Goal: Communication & Community: Answer question/provide support

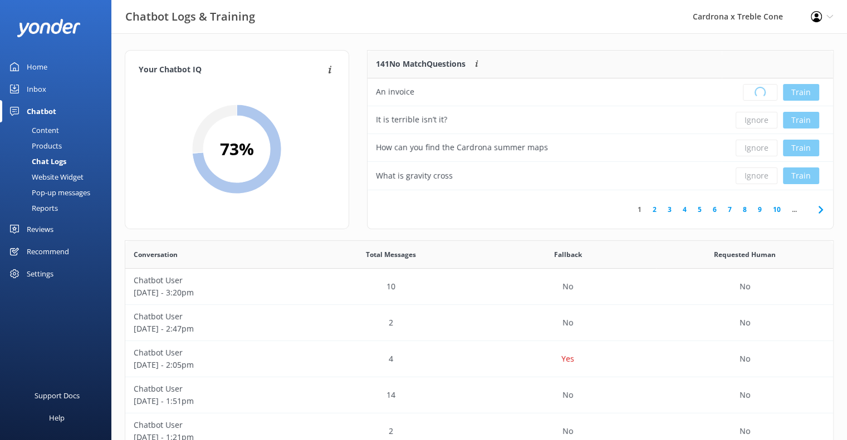
scroll to position [381, 699]
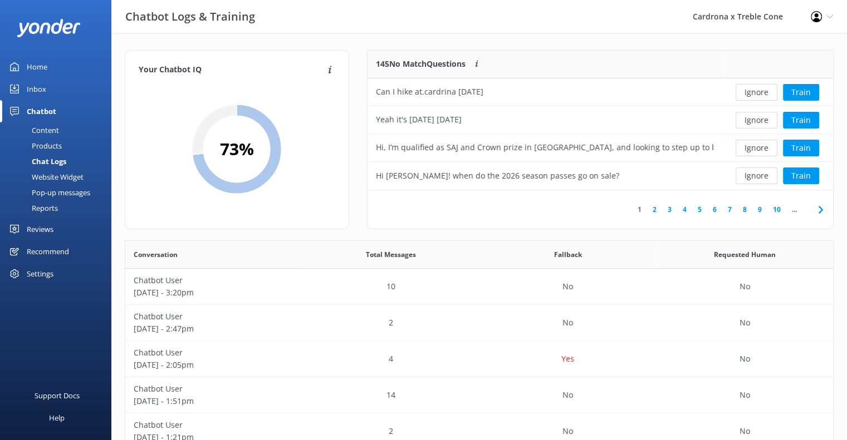
click at [757, 91] on button "Ignore" at bounding box center [756, 92] width 42 height 17
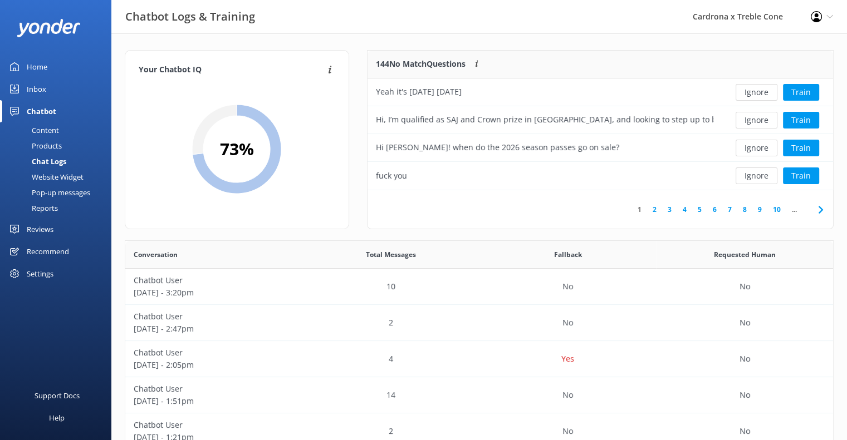
click at [757, 91] on button "Ignore" at bounding box center [756, 92] width 42 height 17
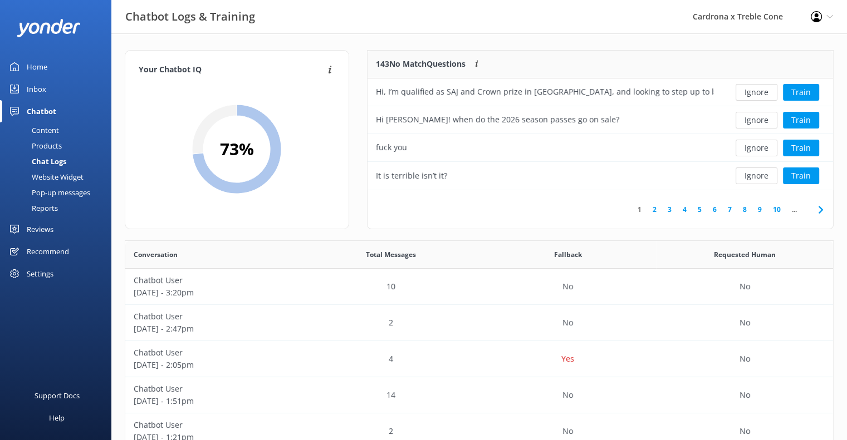
click at [757, 91] on button "Ignore" at bounding box center [756, 92] width 42 height 17
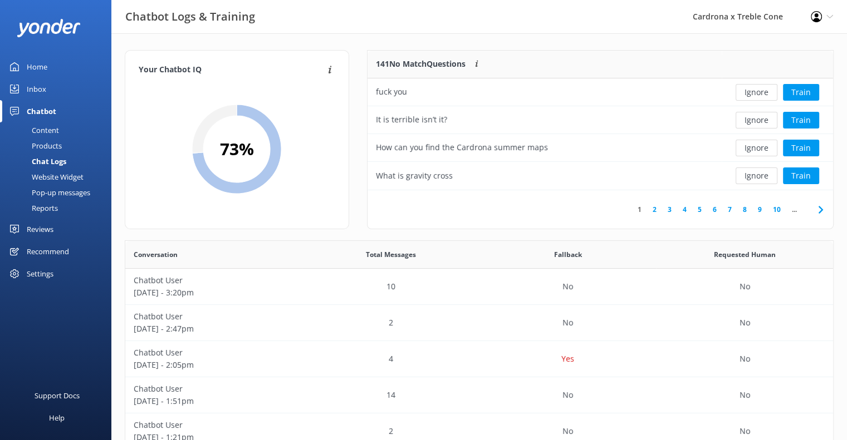
click at [757, 91] on button "Ignore" at bounding box center [756, 92] width 42 height 17
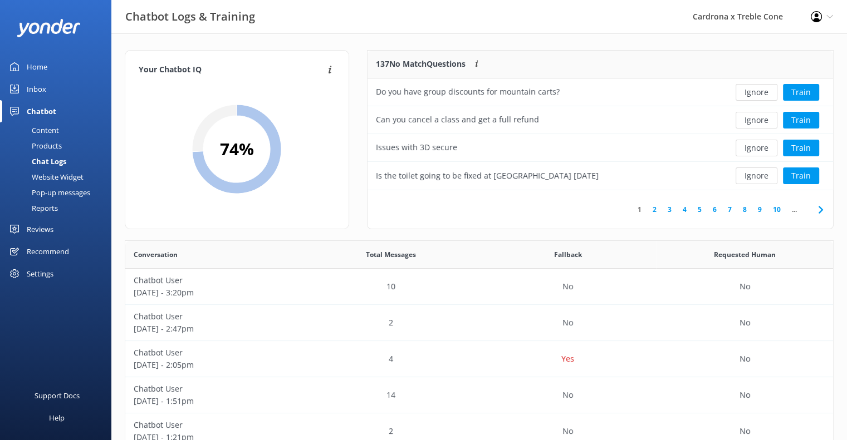
click at [757, 91] on button "Ignore" at bounding box center [756, 92] width 42 height 17
click at [804, 90] on button "Train" at bounding box center [801, 92] width 36 height 17
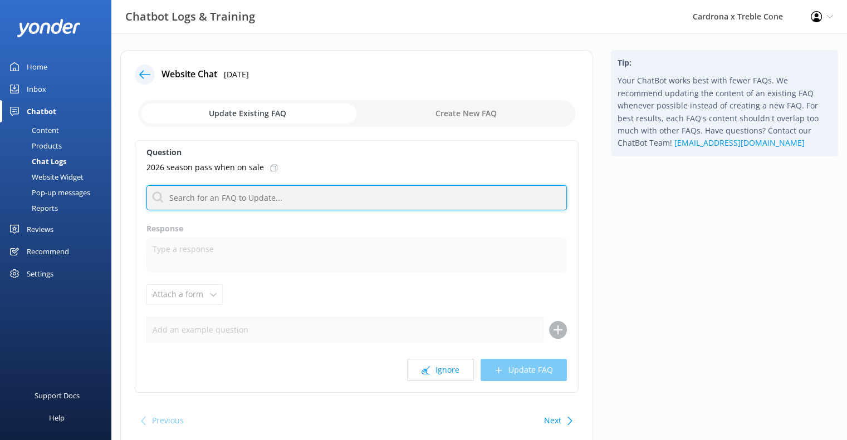
click at [257, 195] on input "text" at bounding box center [356, 197] width 420 height 25
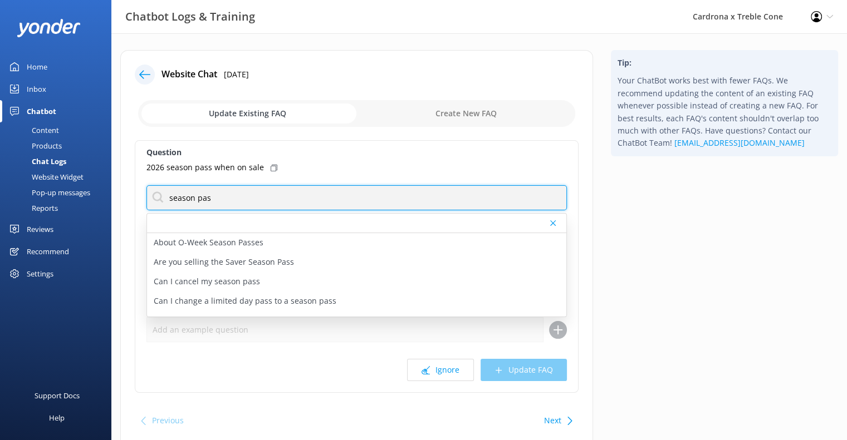
type input "season pass"
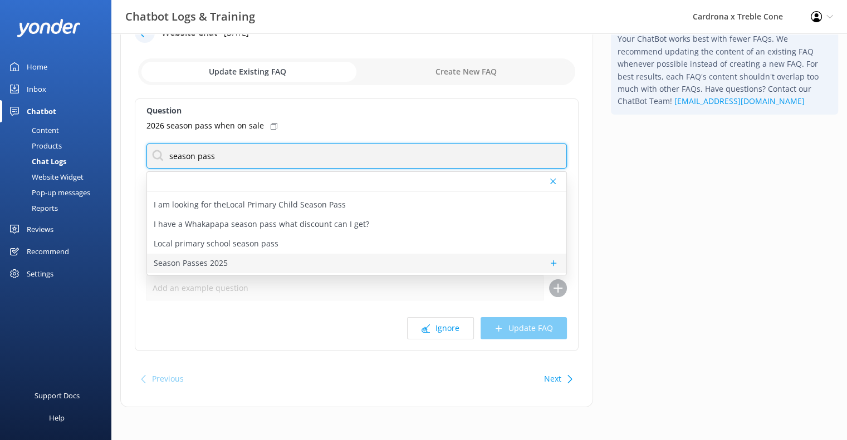
scroll to position [111, 0]
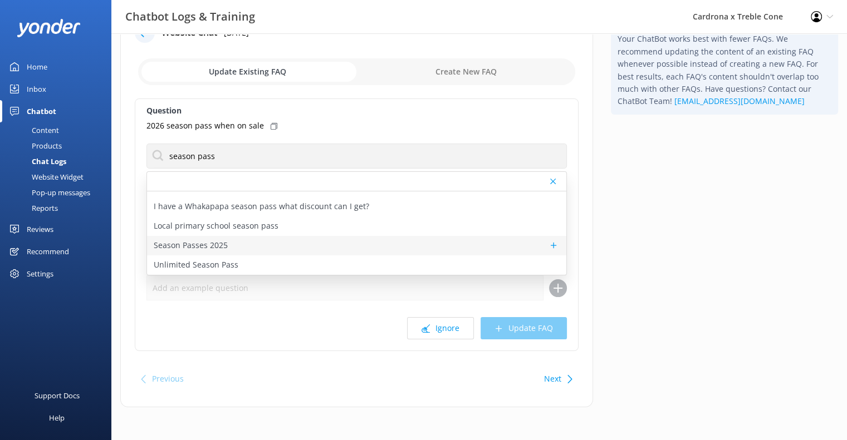
click at [270, 242] on div "Season Passes 2025" at bounding box center [356, 245] width 419 height 19
type textarea "Season Passes for the Winter 2025 season are now available to purchase online […"
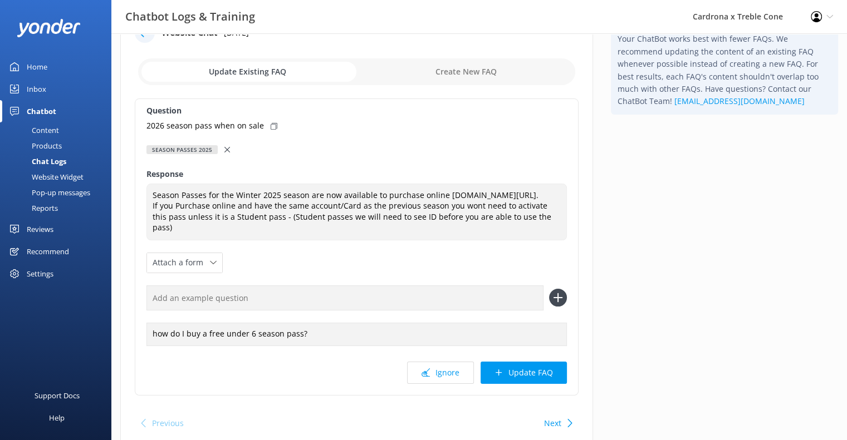
click at [224, 147] on icon at bounding box center [227, 150] width 6 height 6
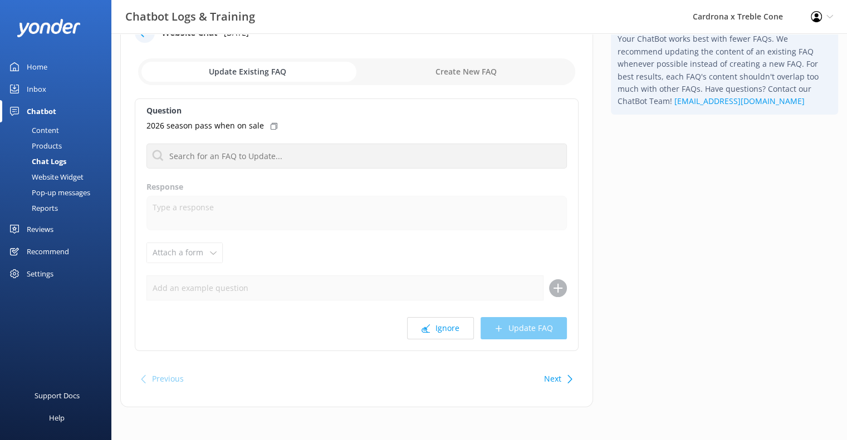
click at [270, 126] on use at bounding box center [273, 126] width 7 height 7
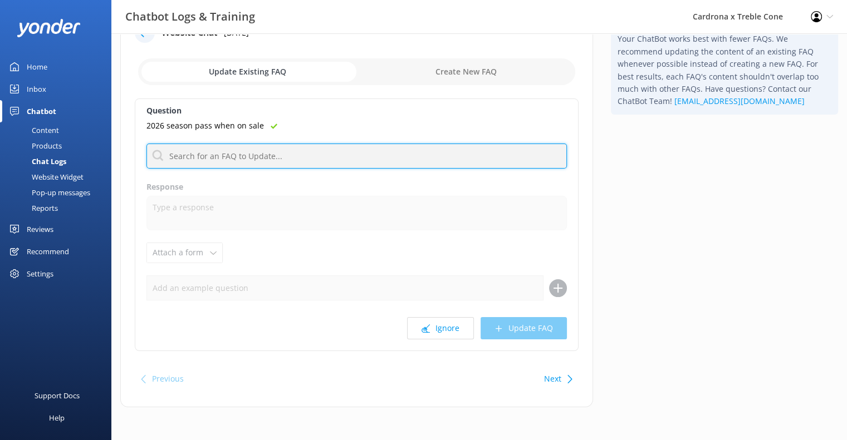
click at [248, 158] on input "text" at bounding box center [356, 156] width 420 height 25
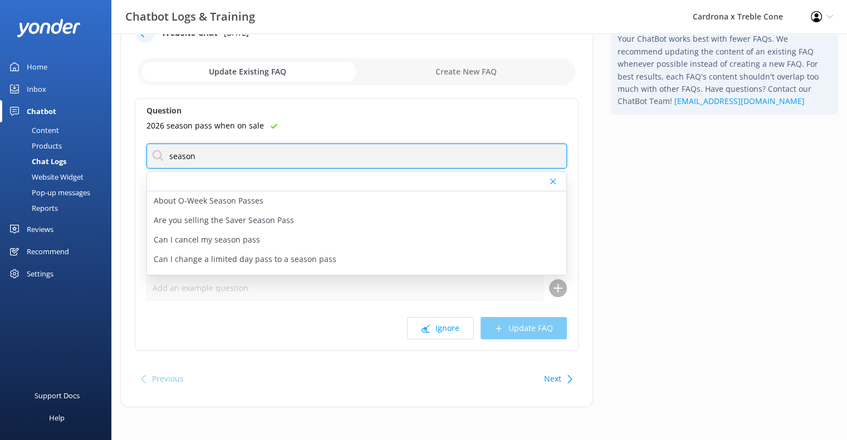
type input "season pass"
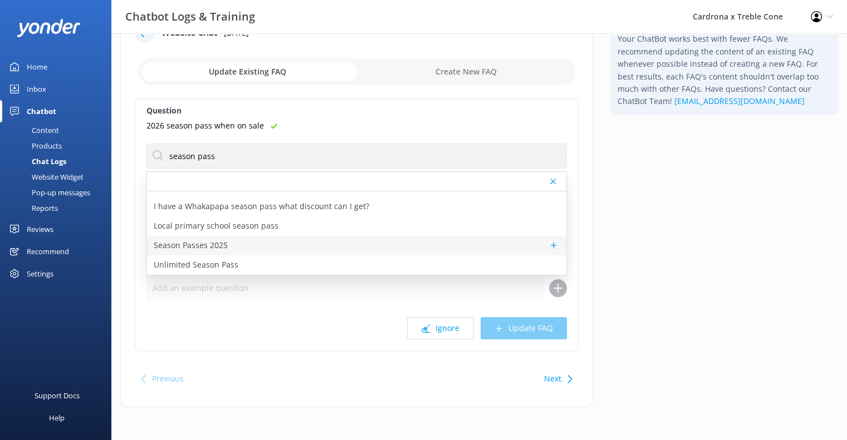
click at [220, 243] on p "Season Passes 2025" at bounding box center [191, 245] width 74 height 12
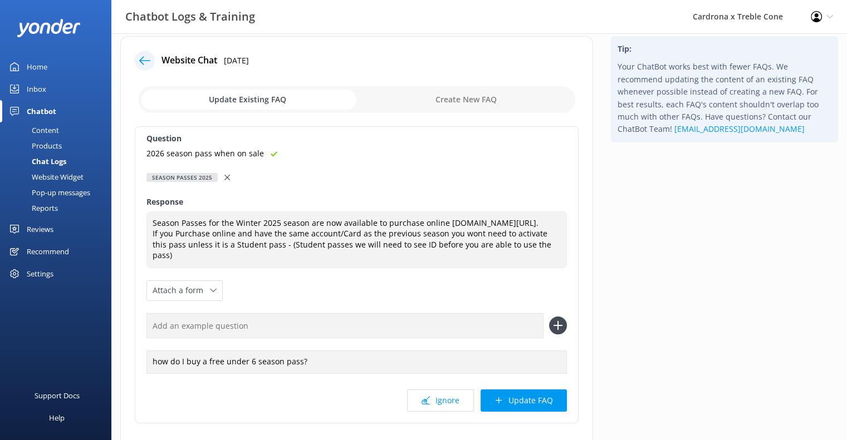
scroll to position [0, 0]
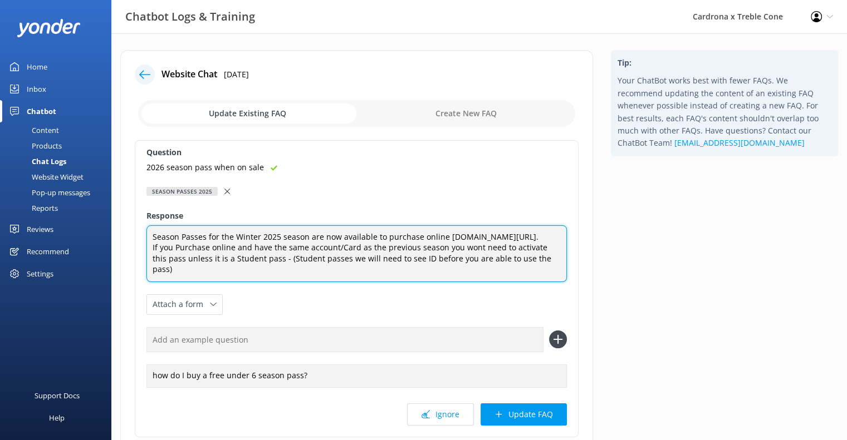
click at [276, 235] on textarea "Season Passes for the Winter 2025 season are now available to purchase online […" at bounding box center [356, 253] width 420 height 57
click at [323, 242] on textarea "Season Passes for the Winter 2026 season are now available to purchase online […" at bounding box center [356, 253] width 420 height 57
click at [338, 235] on textarea "Season Passes for the Winter 2026 season are now available to purchase online […" at bounding box center [356, 253] width 420 height 57
click at [313, 252] on textarea "Season Passes for the Winter 2026 season are available to purchase online [DOMA…" at bounding box center [356, 253] width 420 height 57
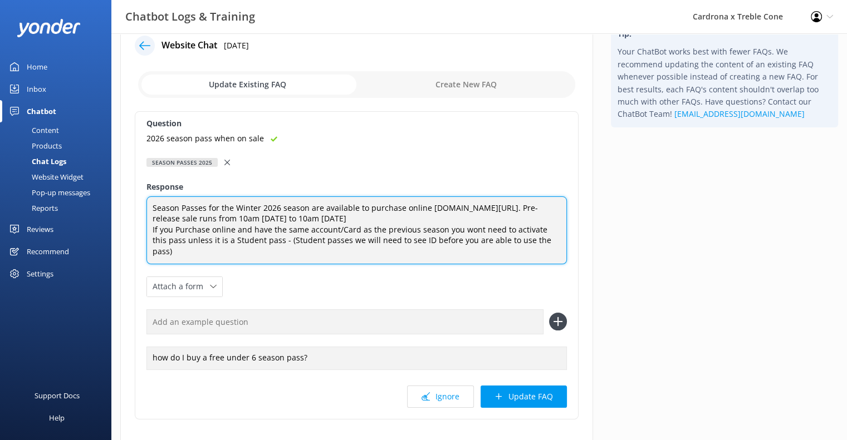
scroll to position [56, 0]
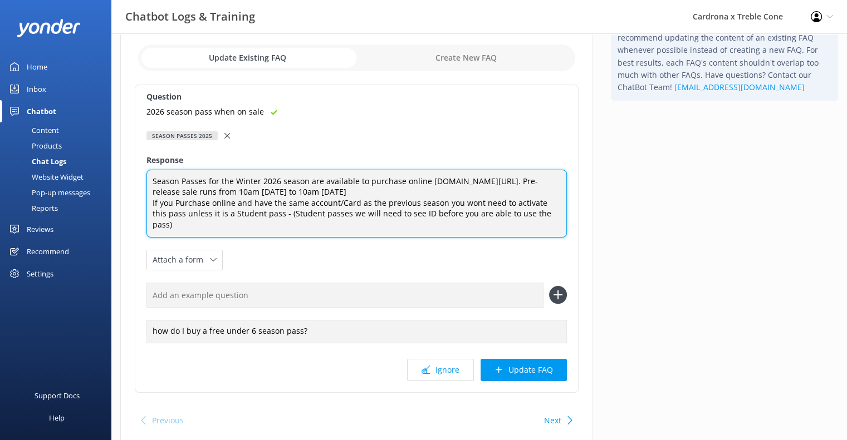
click at [331, 211] on textarea "Season Passes for the Winter 2026 season are available to purchase online [DOMA…" at bounding box center [356, 204] width 420 height 68
click at [294, 222] on textarea "Season Passes for the Winter 2026 season are available to purchase online [DOMA…" at bounding box center [356, 204] width 420 height 68
type textarea "Season Passes for the Winter 2026 season are available to purchase online [DOMA…"
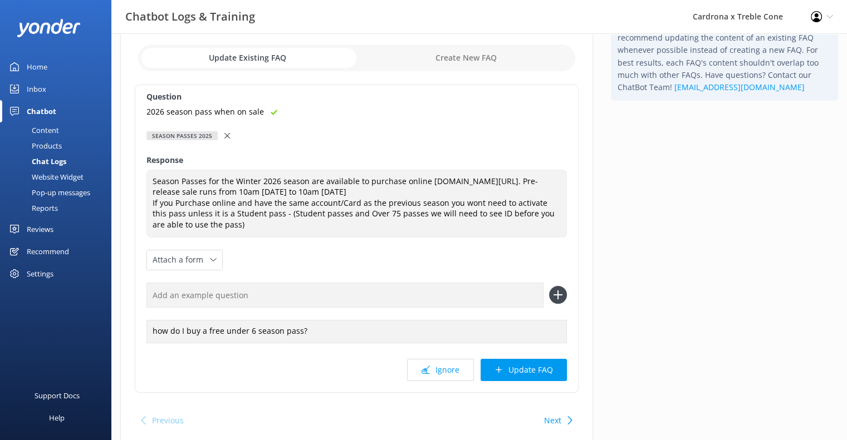
click at [207, 296] on input "text" at bounding box center [344, 295] width 397 height 25
paste input "2026 season pass when on sale"
type input "2026 season pass when on sale"
click at [558, 289] on icon at bounding box center [558, 295] width 18 height 18
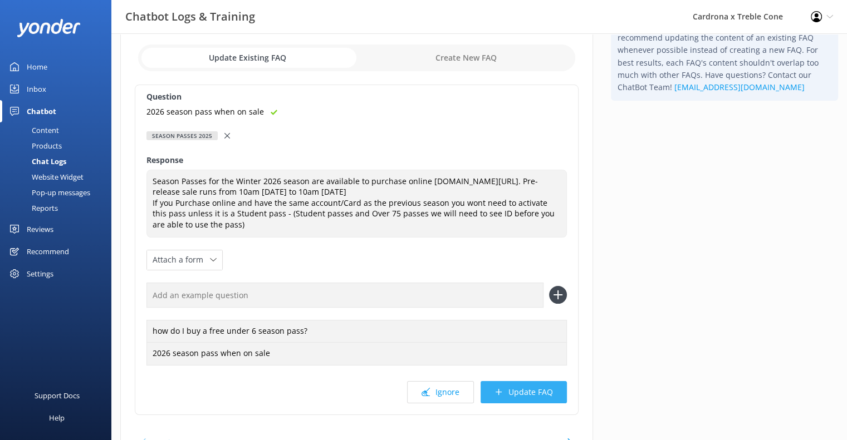
click at [532, 399] on button "Update FAQ" at bounding box center [523, 392] width 86 height 22
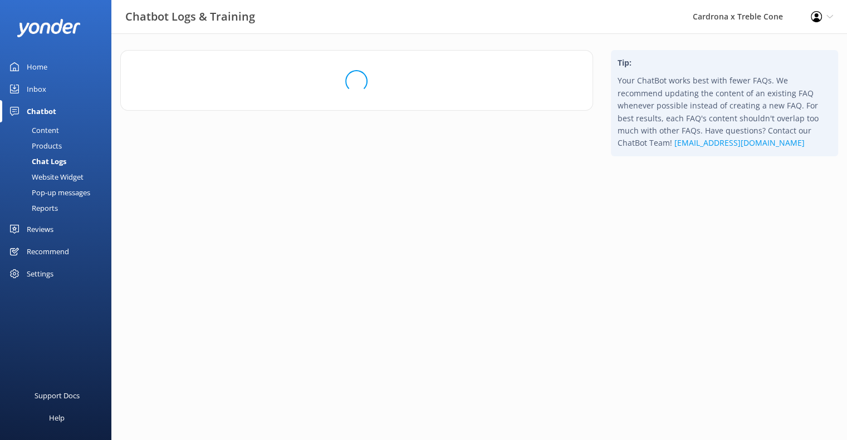
scroll to position [0, 0]
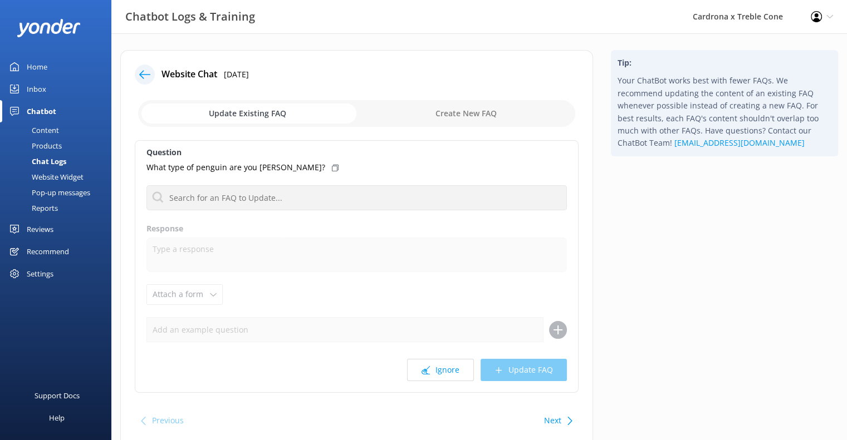
click at [33, 64] on div "Home" at bounding box center [37, 67] width 21 height 22
